Goal: Transaction & Acquisition: Purchase product/service

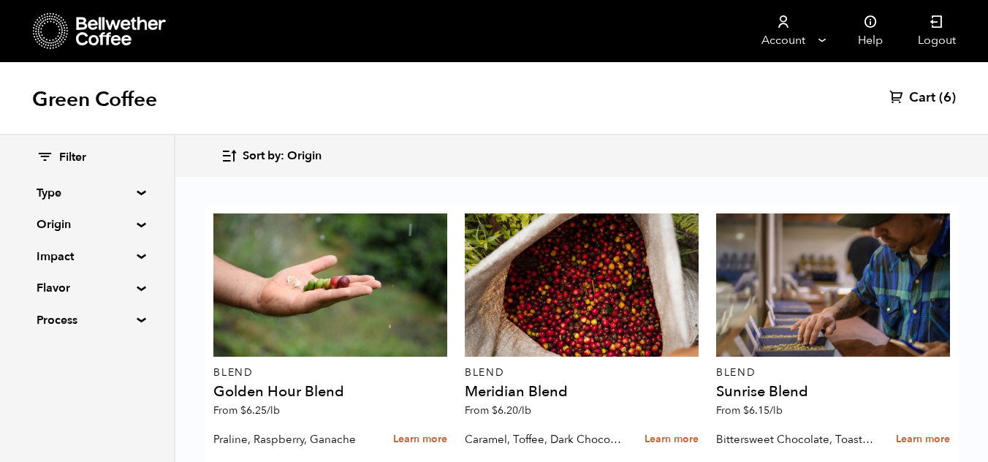
scroll to position [1011, 0]
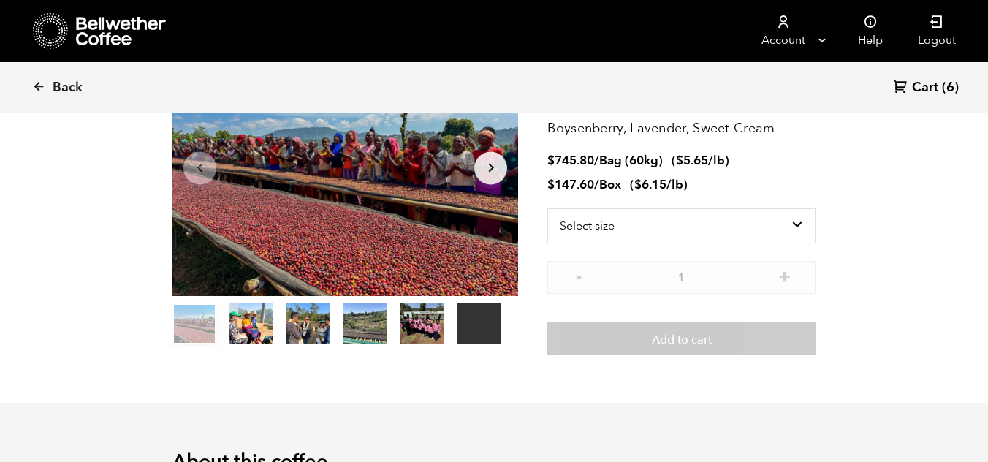
scroll to position [145, 0]
click at [616, 226] on select "Select size Bag (60kg) (132 lbs) Box (24 lbs)" at bounding box center [681, 224] width 268 height 35
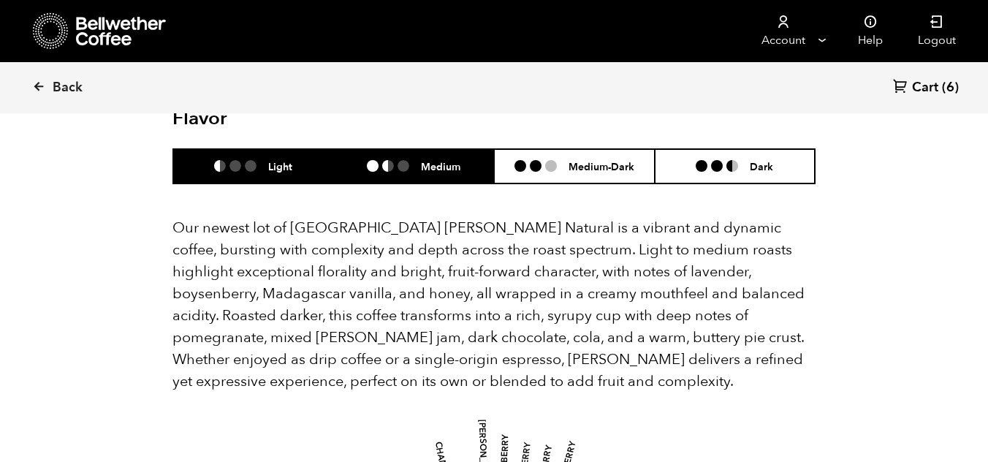
scroll to position [1332, 0]
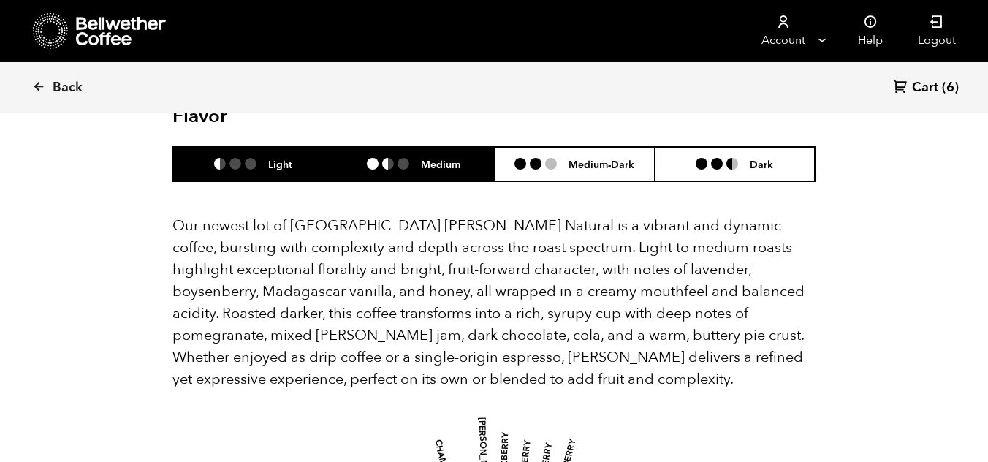
click at [464, 148] on li "Medium" at bounding box center [414, 164] width 161 height 34
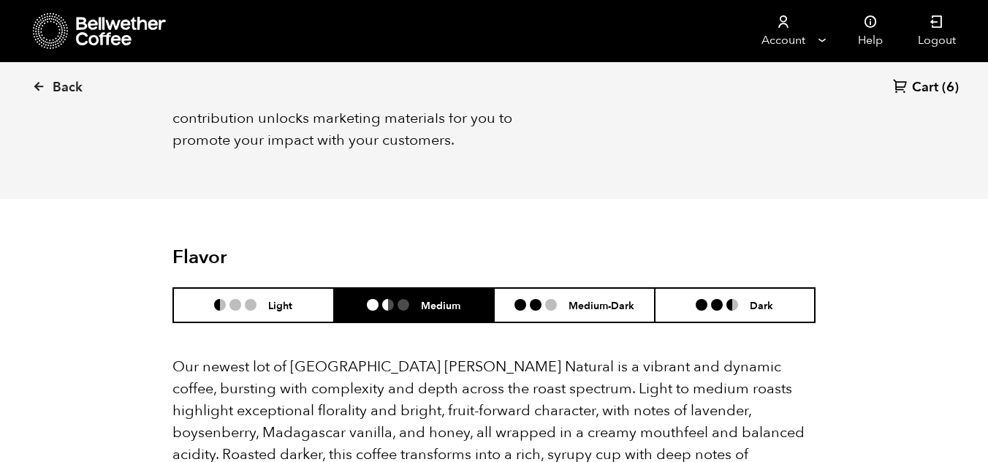
scroll to position [1189, 0]
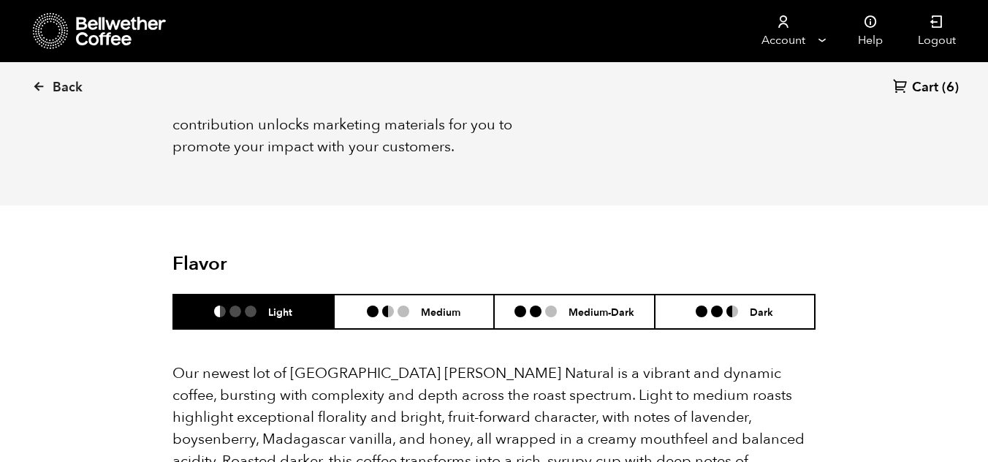
scroll to position [1189, 0]
